Goal: Use online tool/utility: Use online tool/utility

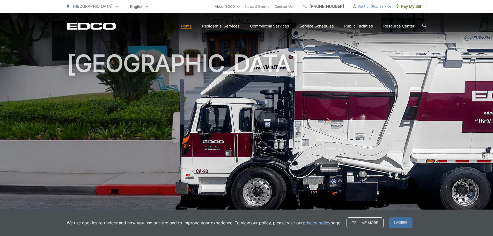
scroll to position [26, 0]
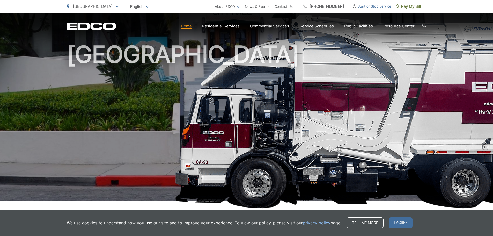
click at [424, 27] on icon at bounding box center [425, 26] width 4 height 4
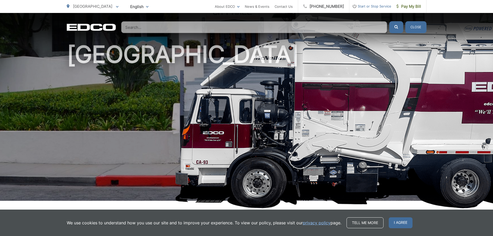
click at [284, 27] on input "Search" at bounding box center [254, 27] width 266 height 12
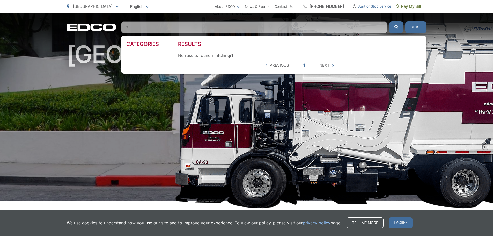
type input "r"
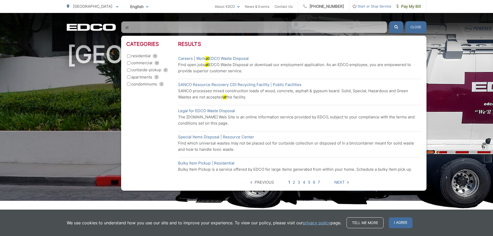
type input "a"
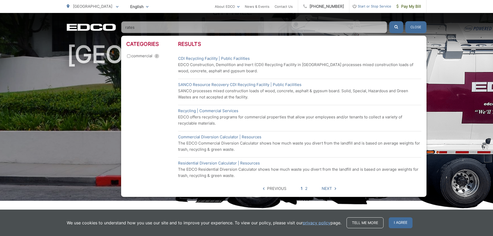
type input "rates"
click at [389, 21] on button "submit" at bounding box center [396, 27] width 14 height 12
click at [394, 26] on button "submit" at bounding box center [396, 27] width 14 height 12
click at [233, 163] on link "Residential Diversion Calculator | Resources" at bounding box center [219, 163] width 82 height 6
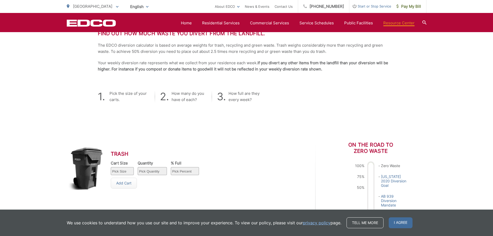
scroll to position [155, 0]
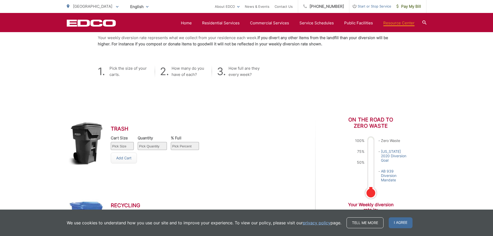
click at [131, 145] on select "Pick Size 32 gallon 64 gallon 96 gallon" at bounding box center [122, 146] width 23 height 8
select select "64"
click at [111, 142] on select "Pick Size 32 gallon 64 gallon 96 gallon" at bounding box center [122, 146] width 23 height 8
click at [154, 145] on select "Pick Quantity 1 2 3 4 5 6 7 8 9 10" at bounding box center [152, 146] width 29 height 8
select select "1"
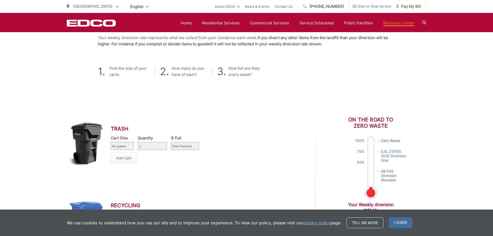
click at [138, 142] on select "Pick Quantity 1 2 3 4 5 6 7 8 9 10" at bounding box center [152, 146] width 29 height 8
click at [181, 145] on select "Pick Percent 25 50 75 100" at bounding box center [185, 146] width 28 height 8
click at [171, 142] on select "Pick Percent 25 50 75 100" at bounding box center [185, 146] width 28 height 8
click at [122, 158] on link "Add Cart" at bounding box center [124, 158] width 26 height 11
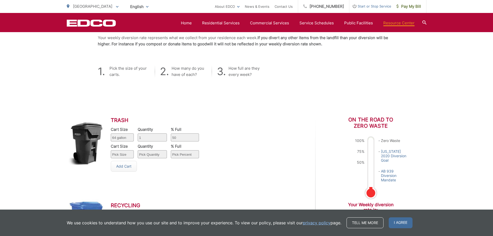
scroll to position [181, 0]
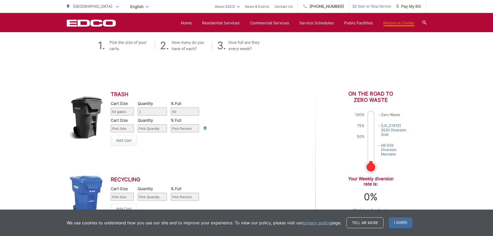
click at [0, 0] on div "Delete" at bounding box center [0, 0] width 0 height 0
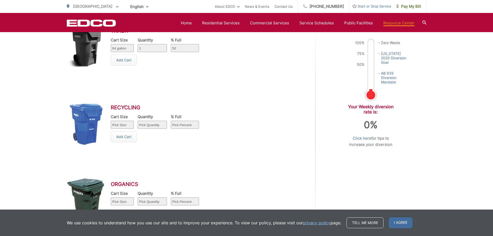
scroll to position [158, 0]
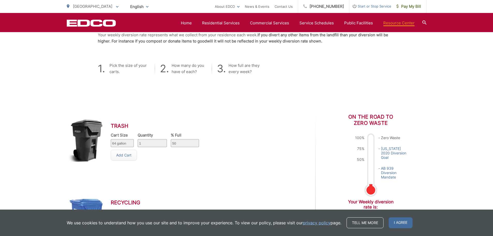
click at [192, 143] on select "Pick Percent 25 50 75 100" at bounding box center [185, 143] width 28 height 8
click at [246, 143] on div "Trash Cart Size Pick Size 32 gallon 64 gallon 96 gallon Quantity Pick Quantity …" at bounding box center [185, 147] width 236 height 66
click at [192, 143] on select "Pick Percent 25 50 75 100" at bounding box center [185, 143] width 28 height 8
click at [171, 139] on select "Pick Percent 25 50 75 100" at bounding box center [185, 143] width 28 height 8
click at [191, 144] on select "Pick Percent 25 50 75 100" at bounding box center [185, 143] width 28 height 8
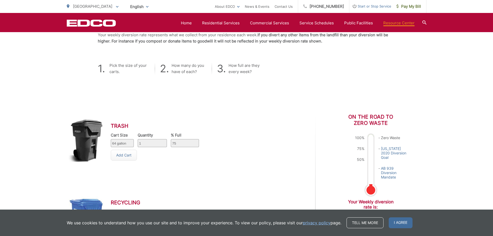
click at [171, 139] on select "Pick Percent 25 50 75 100" at bounding box center [185, 143] width 28 height 8
drag, startPoint x: 195, startPoint y: 143, endPoint x: 190, endPoint y: 146, distance: 6.3
click at [195, 143] on select "Pick Percent 25 50 75 100" at bounding box center [185, 143] width 28 height 8
select select "50"
click at [171, 139] on select "Pick Percent 25 50 75 100" at bounding box center [185, 143] width 28 height 8
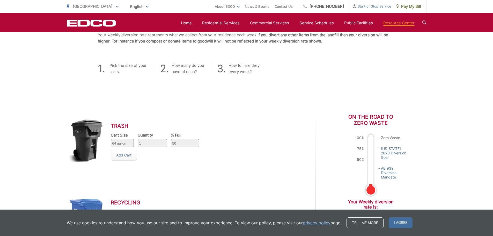
click at [213, 163] on div "Trash Cart Size Pick Size 32 gallon 64 gallon 96 gallon Quantity Pick Quantity …" at bounding box center [185, 147] width 236 height 66
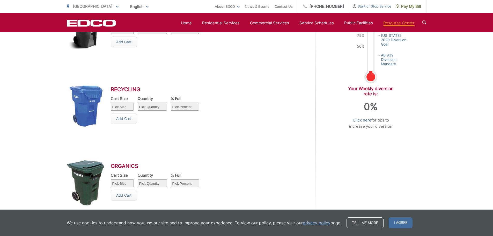
scroll to position [288, 0]
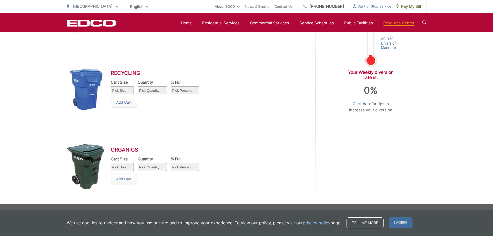
click at [127, 90] on select "Pick Size 32 gallon 64 gallon 96 gallon" at bounding box center [122, 90] width 23 height 8
select select "64"
click at [111, 86] on select "Pick Size 32 gallon 64 gallon 96 gallon" at bounding box center [122, 90] width 23 height 8
click at [144, 91] on select "Pick Quantity 1 2 3 4 5 6 7 8 9 10" at bounding box center [152, 90] width 29 height 8
select select "1"
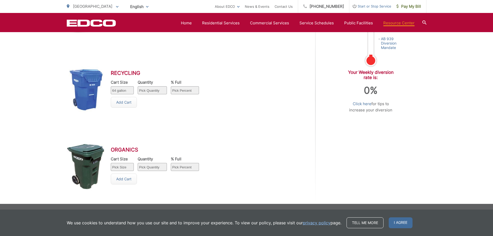
click at [138, 86] on select "Pick Quantity 1 2 3 4 5 6 7 8 9 10" at bounding box center [152, 90] width 29 height 8
click at [179, 91] on select "Pick Percent 25 50 75 100" at bounding box center [185, 90] width 28 height 8
select select "50"
click at [171, 86] on select "Pick Percent 25 50 75 100" at bounding box center [185, 90] width 28 height 8
click at [124, 164] on select "Pick Size 32 gallon 64 gallon 96 gallon" at bounding box center [122, 167] width 23 height 8
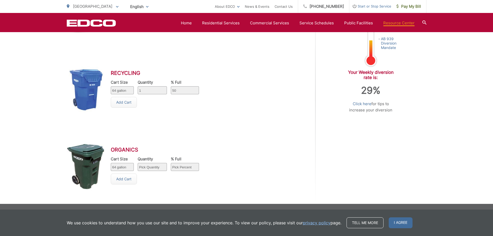
click at [111, 163] on select "Pick Size 32 gallon 64 gallon 96 gallon" at bounding box center [122, 167] width 23 height 8
drag, startPoint x: 126, startPoint y: 167, endPoint x: 125, endPoint y: 170, distance: 4.2
click at [126, 167] on select "Pick Size 32 gallon 64 gallon 96 gallon" at bounding box center [122, 167] width 23 height 8
select select "32"
click at [111, 163] on select "Pick Size 32 gallon 64 gallon 96 gallon" at bounding box center [122, 167] width 23 height 8
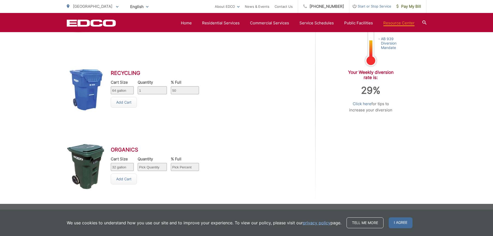
click at [157, 164] on select "Pick Quantity 1 2 3 4 5 6 7 8 9 10" at bounding box center [152, 167] width 29 height 8
select select "1"
click at [138, 163] on select "Pick Quantity 1 2 3 4 5 6 7 8 9 10" at bounding box center [152, 167] width 29 height 8
click at [187, 167] on select "Pick Percent 25 50 75 100" at bounding box center [185, 167] width 28 height 8
select select "50"
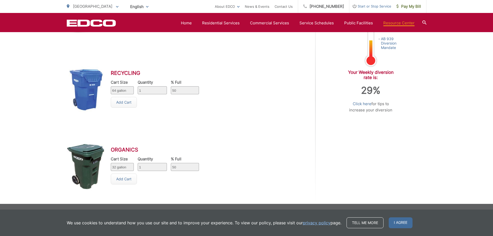
click at [171, 163] on select "Pick Percent 25 50 75 100" at bounding box center [185, 167] width 28 height 8
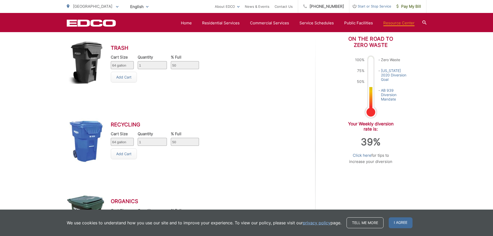
scroll to position [236, 0]
click at [363, 157] on link "Click here" at bounding box center [362, 156] width 19 height 6
